Goal: Consume media (video, audio): Consume media (video, audio)

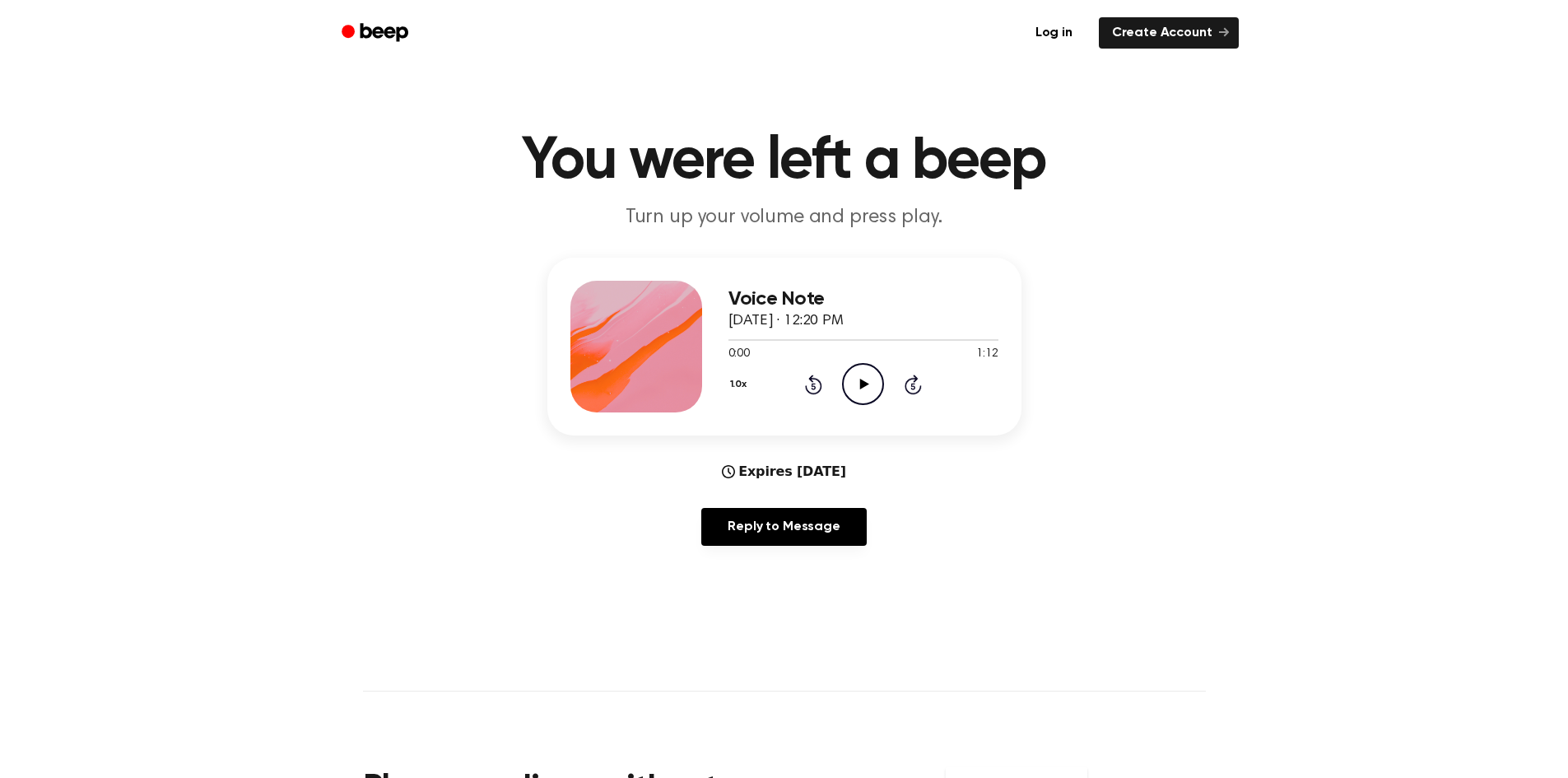
click at [875, 385] on icon "Play Audio" at bounding box center [863, 384] width 42 height 42
click at [845, 391] on circle at bounding box center [863, 384] width 40 height 40
click at [738, 381] on button "1.0x" at bounding box center [741, 384] width 25 height 28
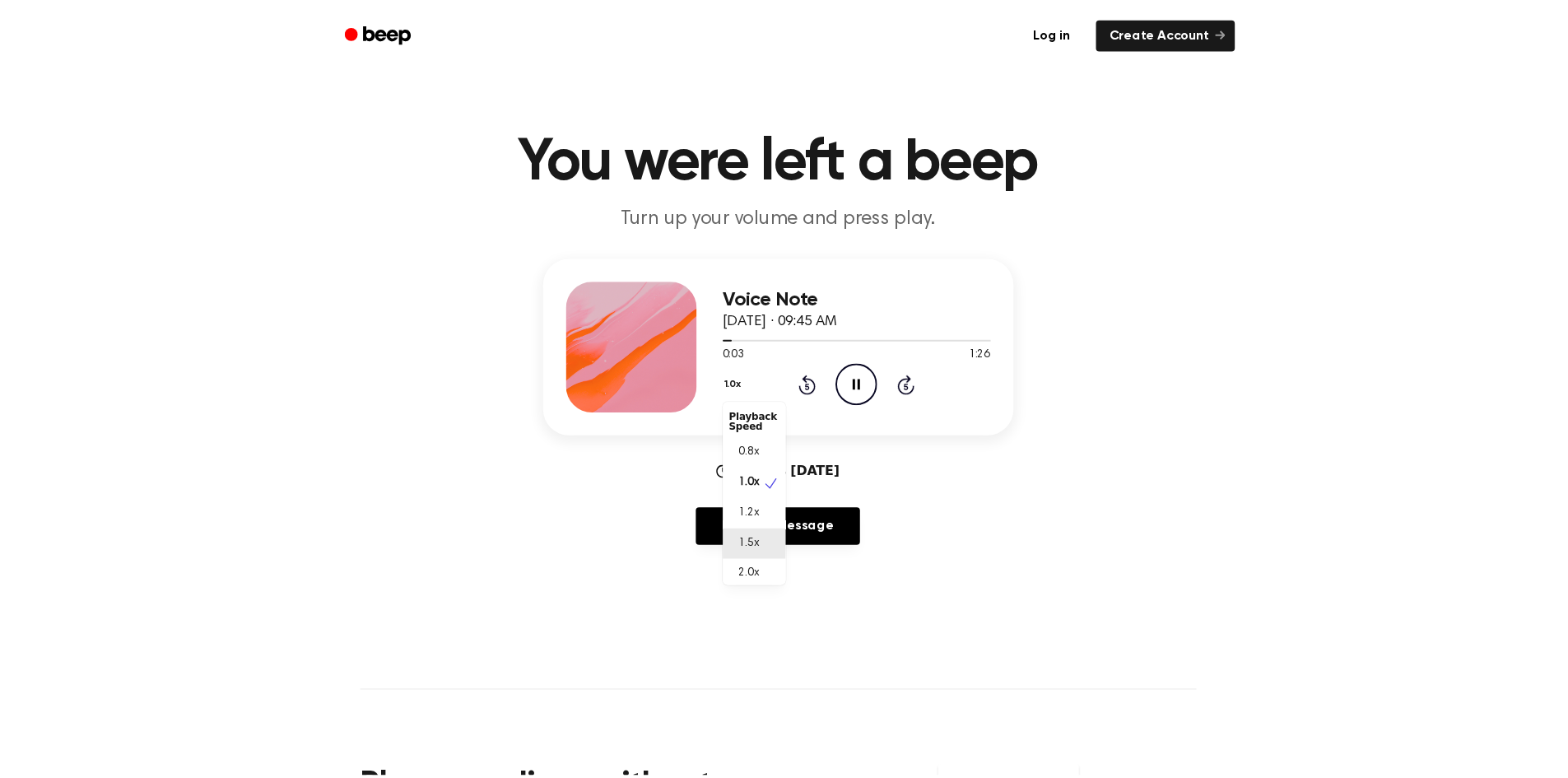
scroll to position [7, 0]
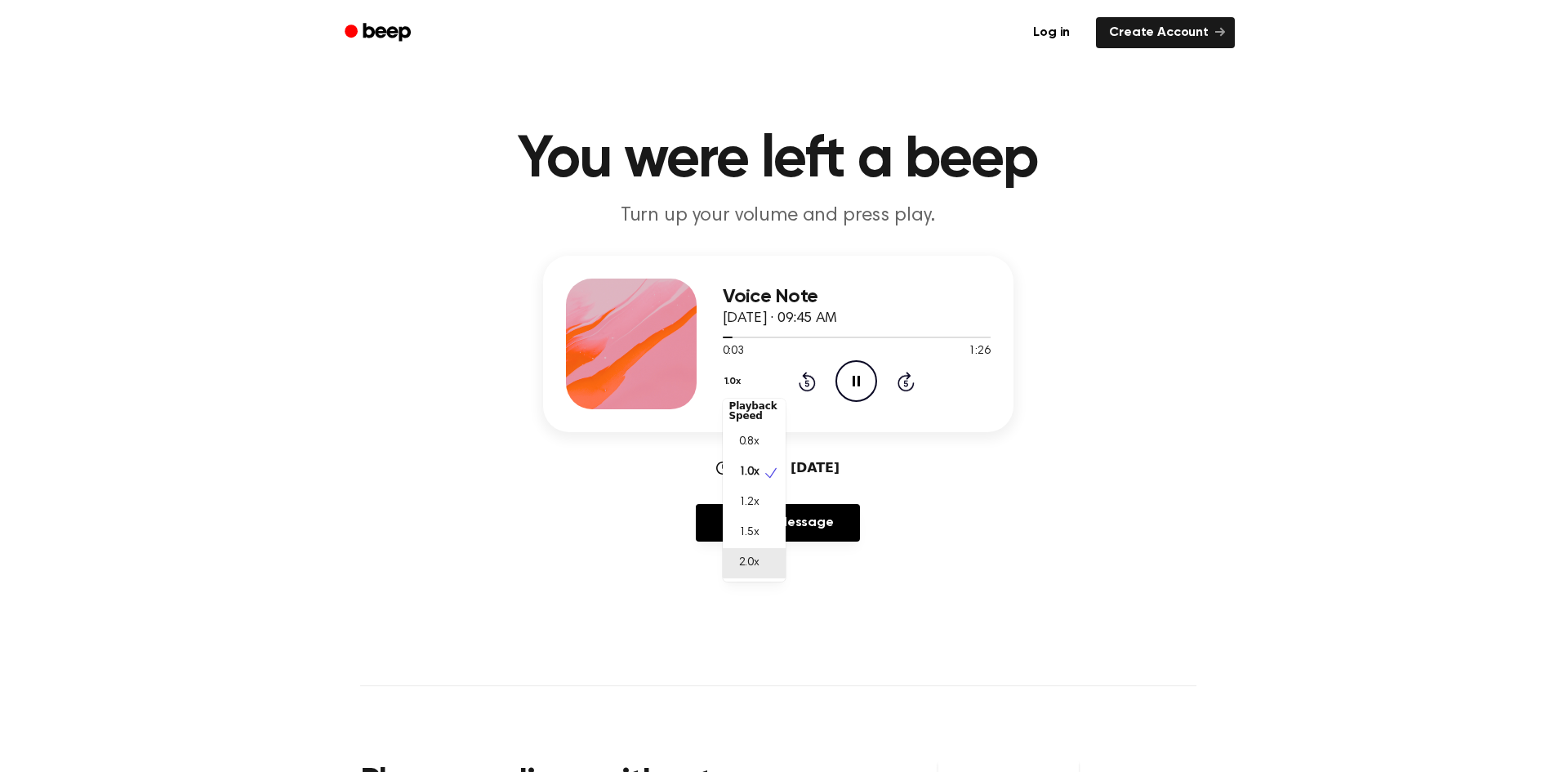
click at [773, 564] on div "2.0x" at bounding box center [754, 563] width 63 height 30
